Goal: Navigation & Orientation: Understand site structure

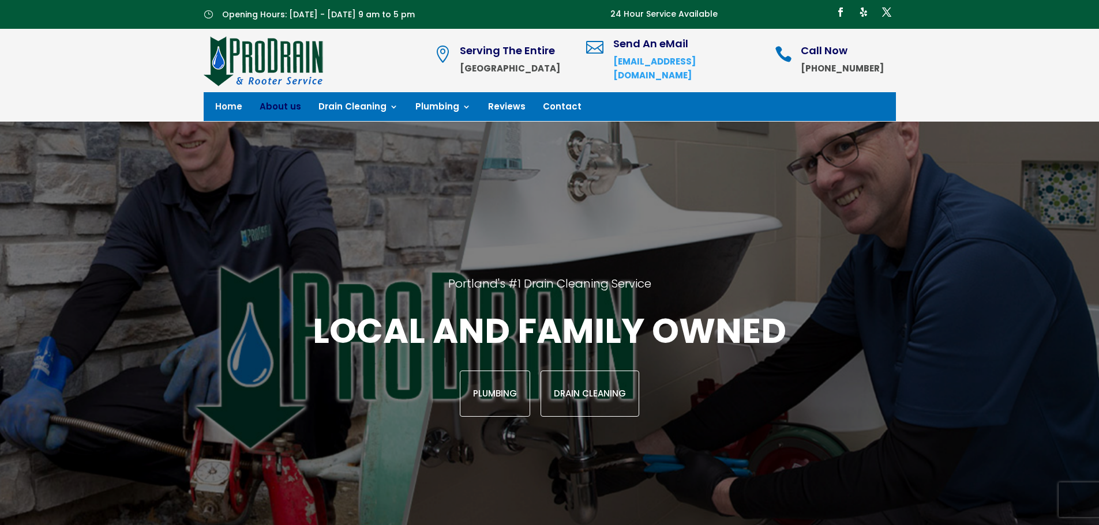
click at [275, 109] on link "About us" at bounding box center [281, 109] width 42 height 13
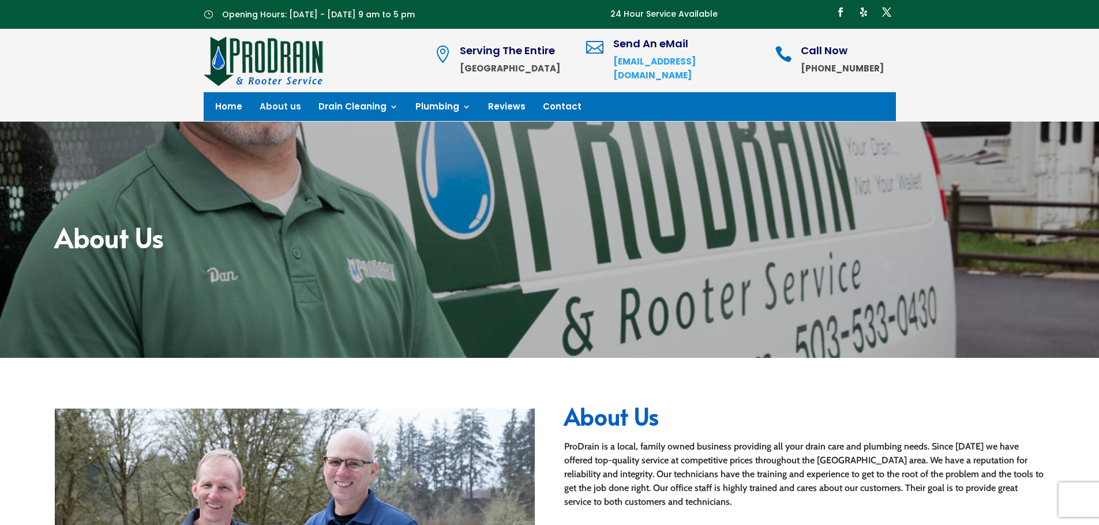
click at [283, 52] on img at bounding box center [264, 61] width 121 height 52
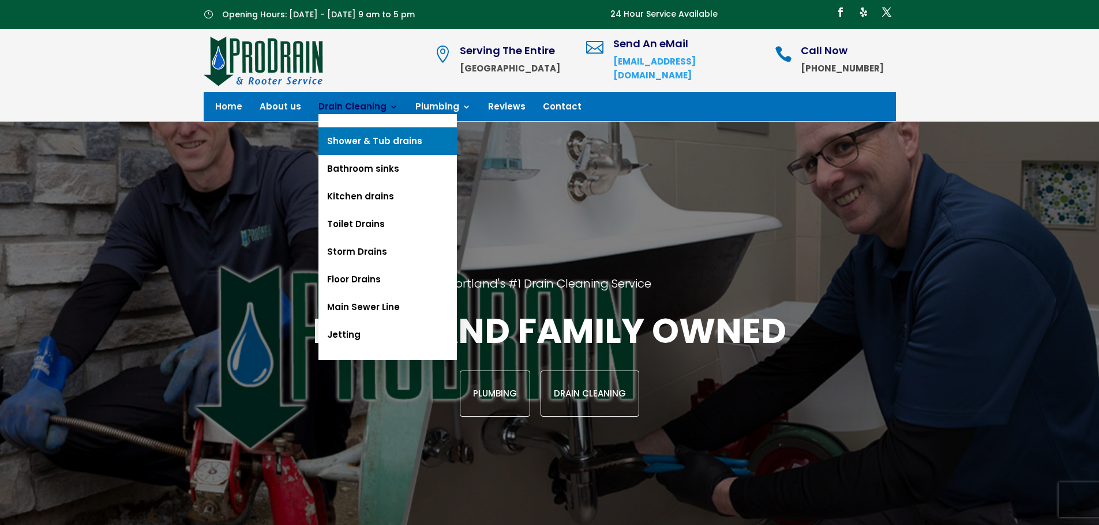
click at [371, 144] on link "Shower & Tub drains" at bounding box center [387, 141] width 138 height 28
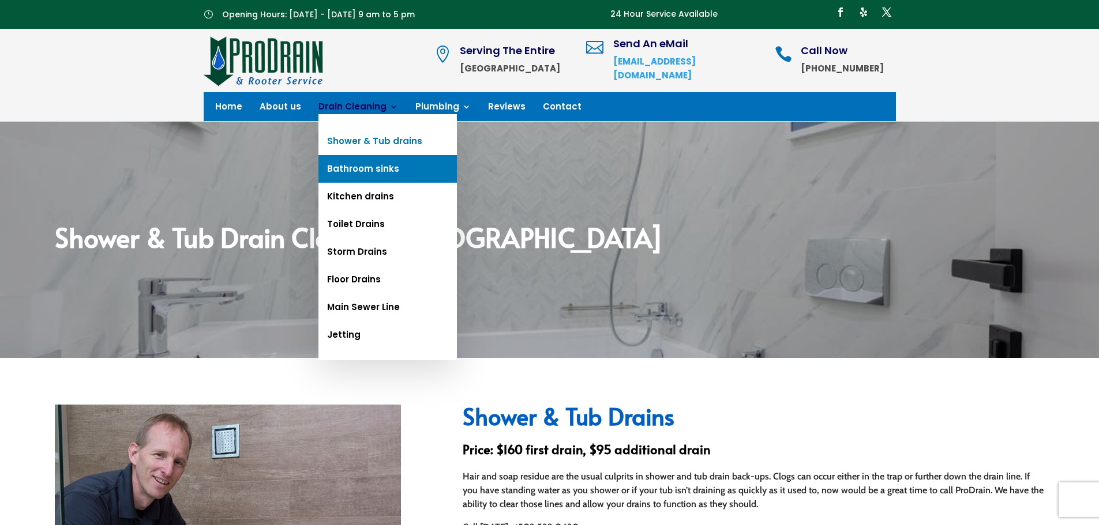
click at [368, 171] on link "Bathroom sinks" at bounding box center [387, 169] width 138 height 28
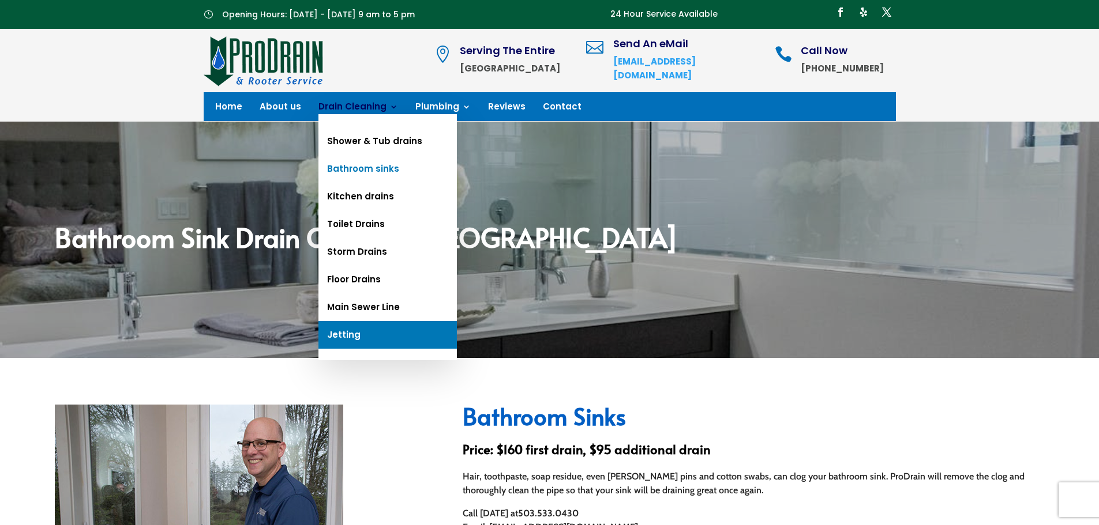
click at [365, 336] on link "Jetting" at bounding box center [387, 335] width 138 height 28
